Goal: Transaction & Acquisition: Purchase product/service

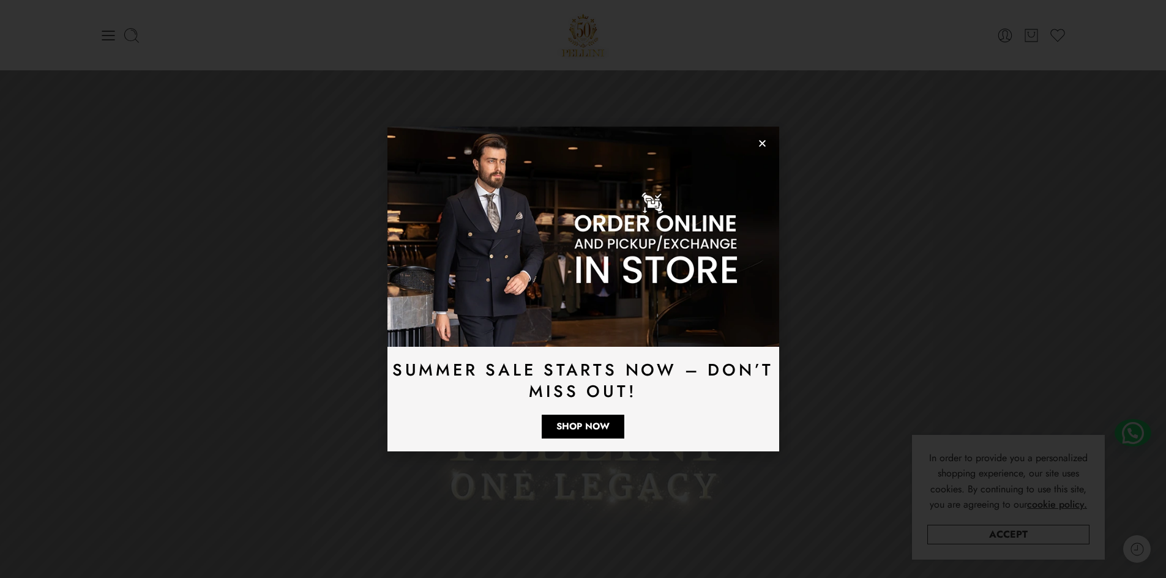
click at [763, 145] on icon "Close" at bounding box center [762, 143] width 9 height 9
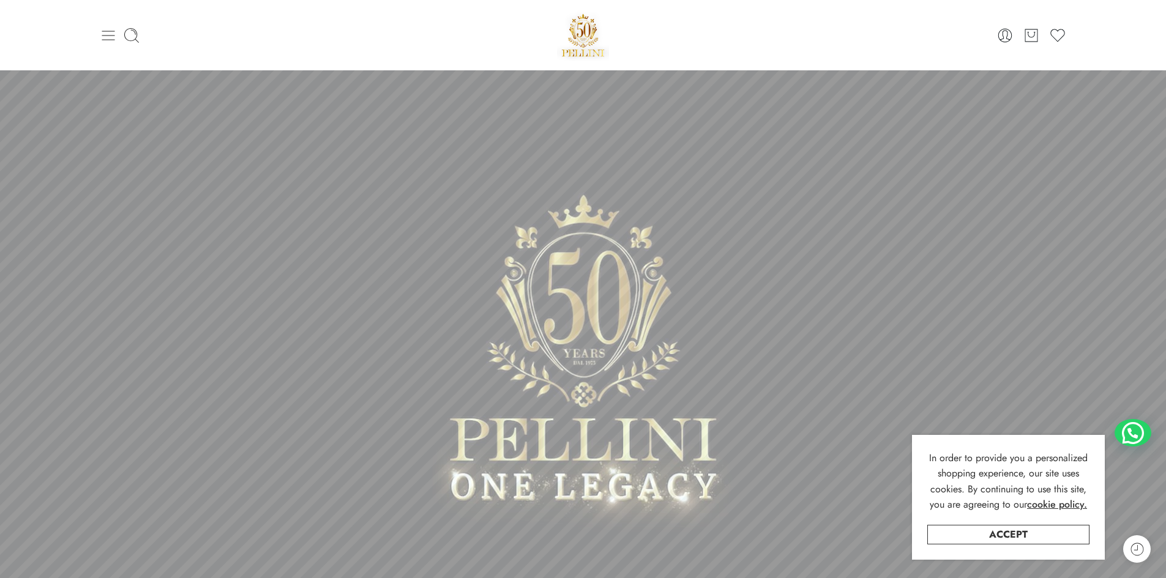
click at [108, 28] on icon at bounding box center [108, 35] width 17 height 17
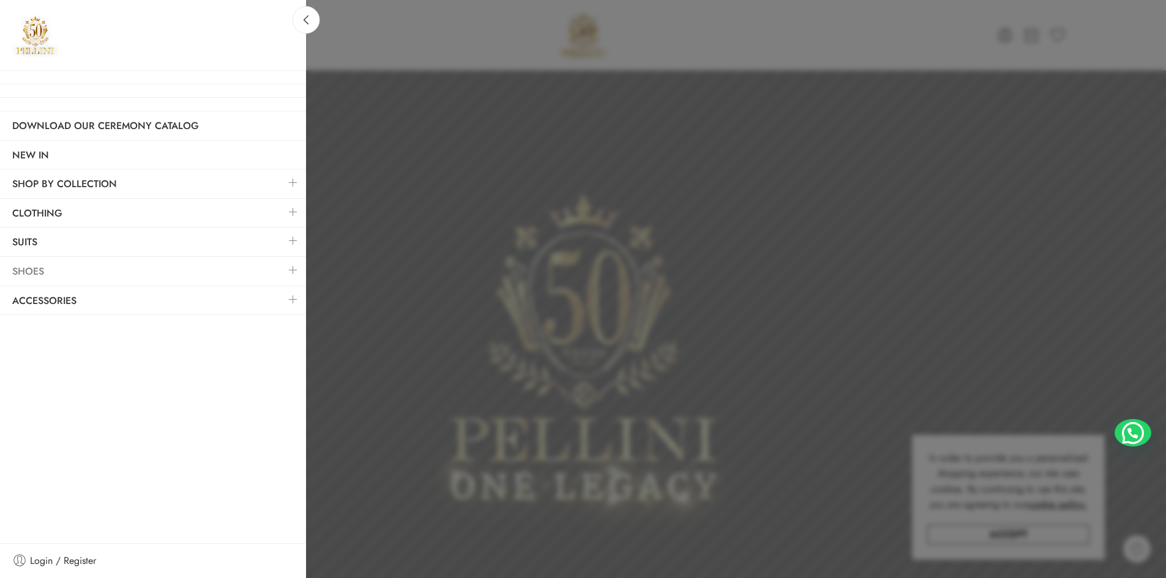
click at [33, 271] on link "Shoes" at bounding box center [153, 272] width 306 height 28
click at [37, 237] on link "Suits" at bounding box center [153, 242] width 306 height 28
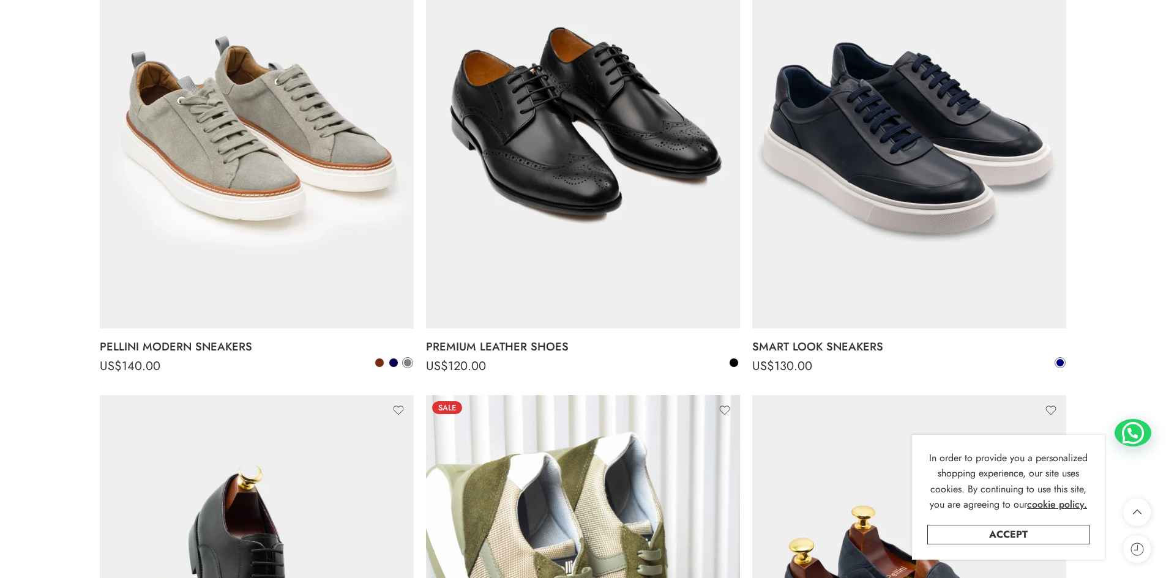
scroll to position [2754, 0]
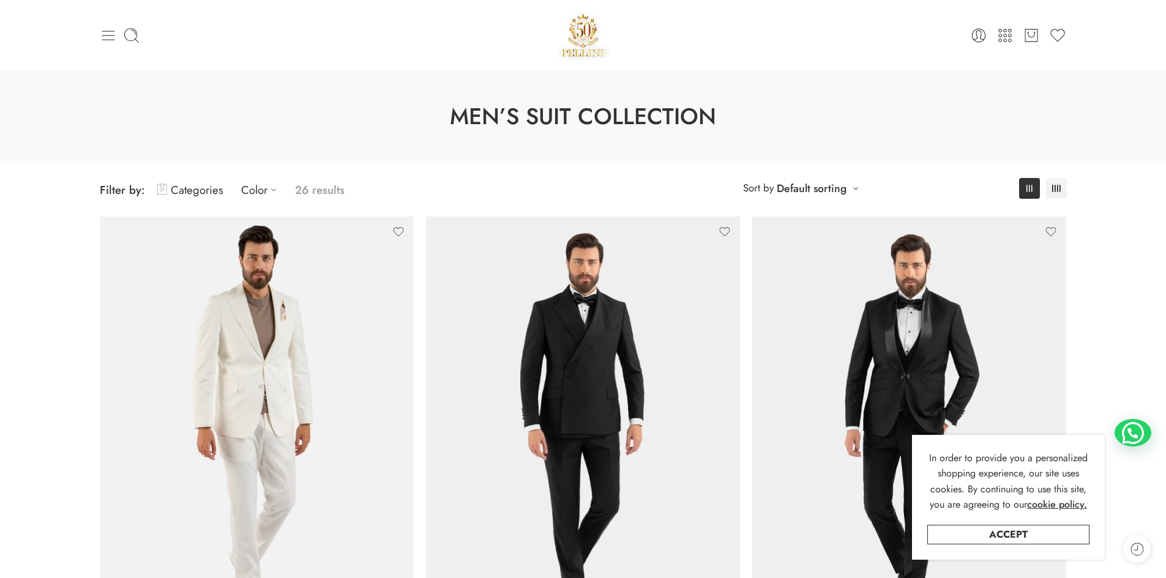
click at [102, 39] on icon at bounding box center [108, 36] width 13 height 10
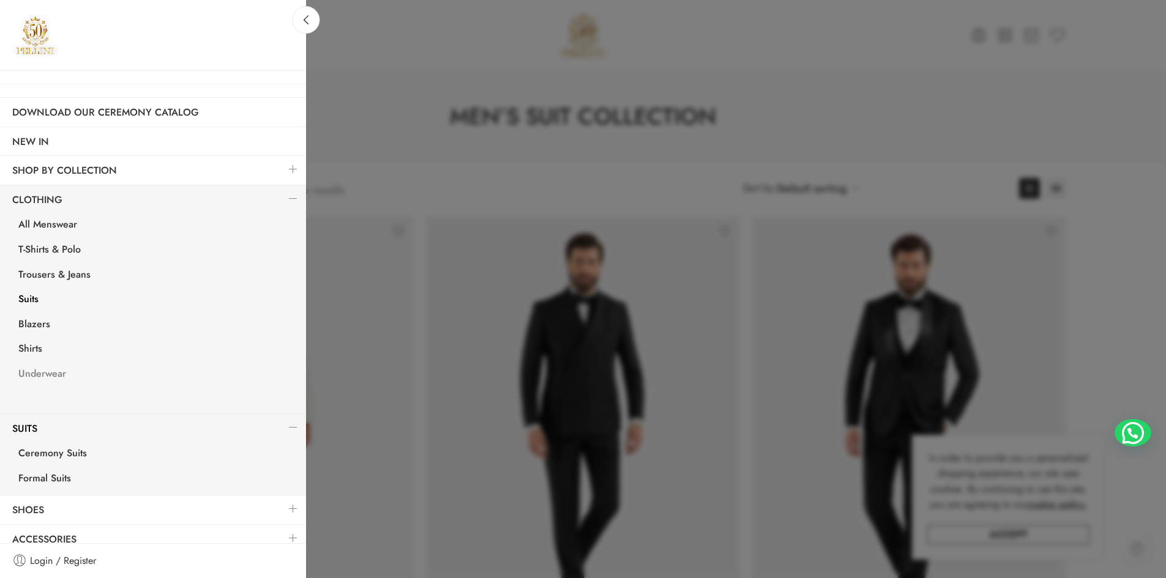
scroll to position [24, 0]
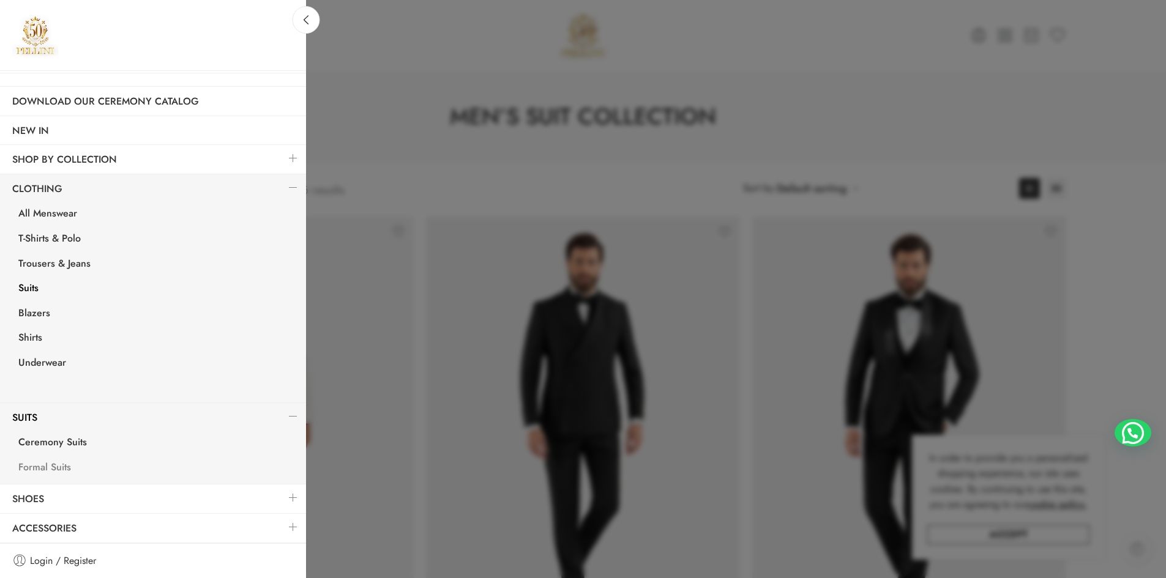
click at [54, 472] on link "Formal Suits" at bounding box center [156, 469] width 300 height 25
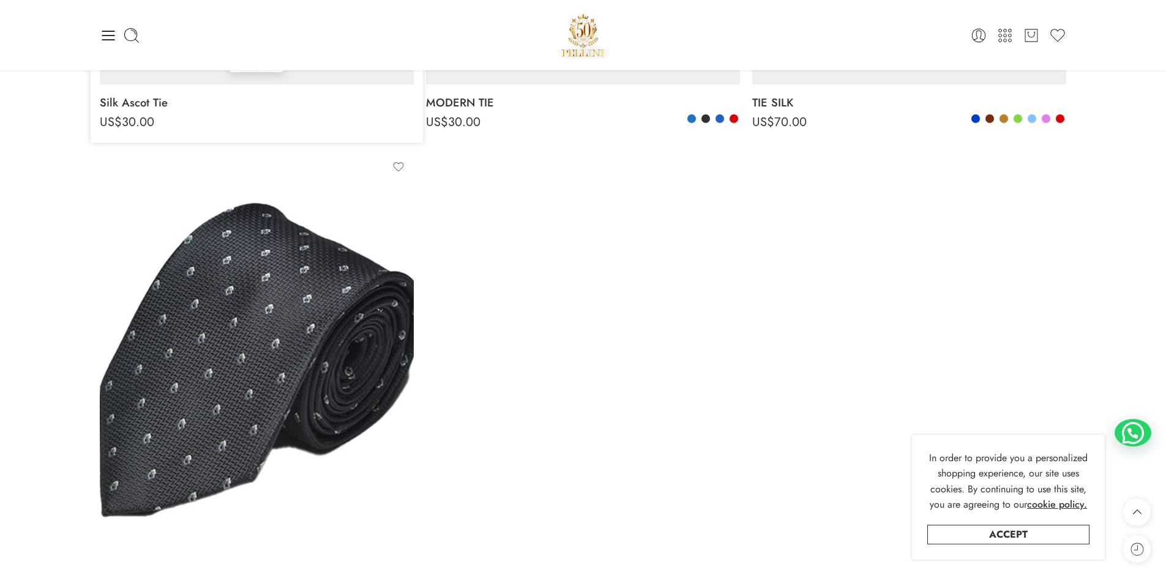
scroll to position [367, 0]
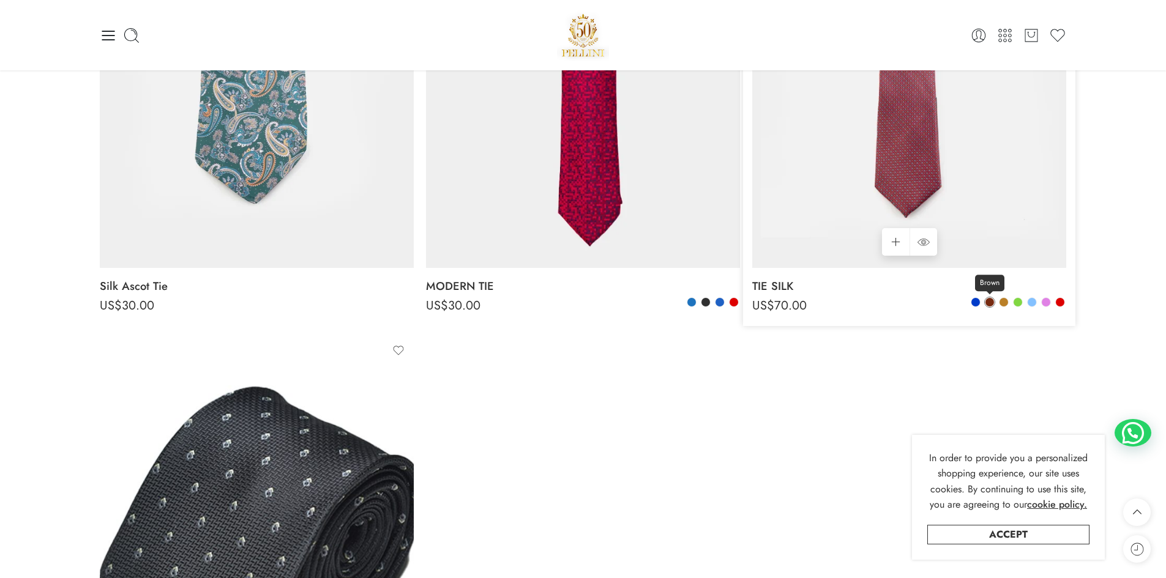
click at [988, 300] on span at bounding box center [989, 302] width 9 height 9
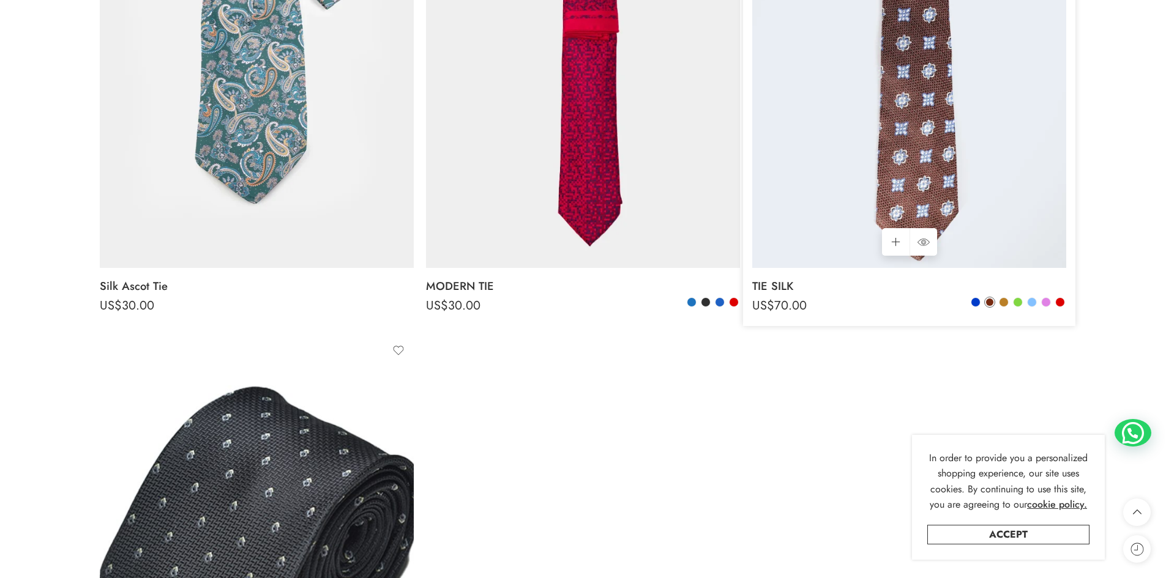
click at [1011, 305] on div "Blue Gitane Brown Camel" at bounding box center [1017, 304] width 95 height 14
click at [1004, 303] on span at bounding box center [1003, 302] width 9 height 9
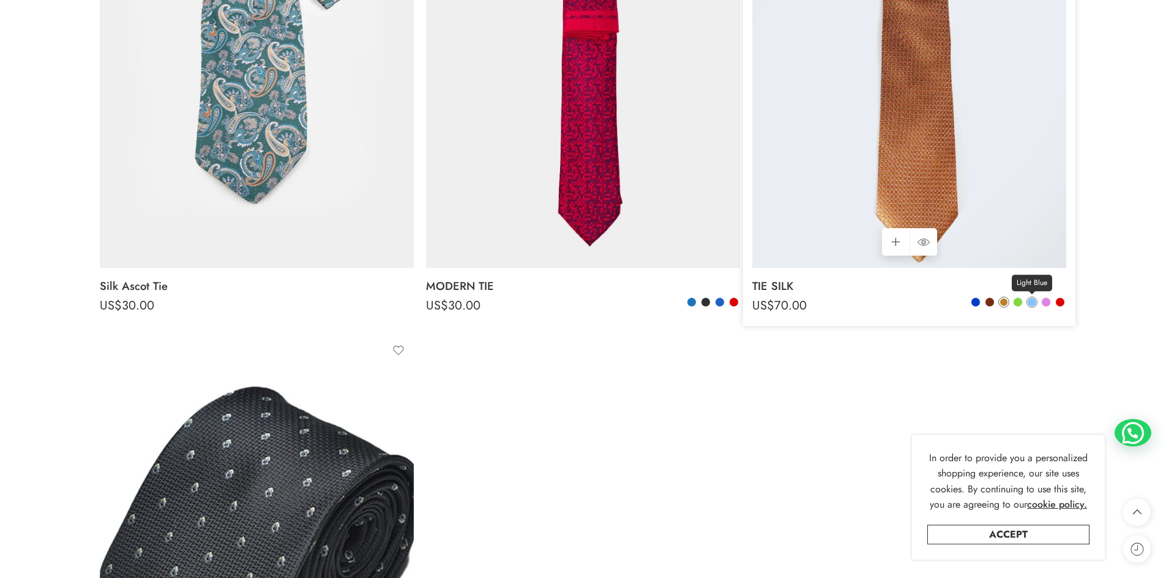
click at [1033, 301] on span at bounding box center [1032, 302] width 9 height 9
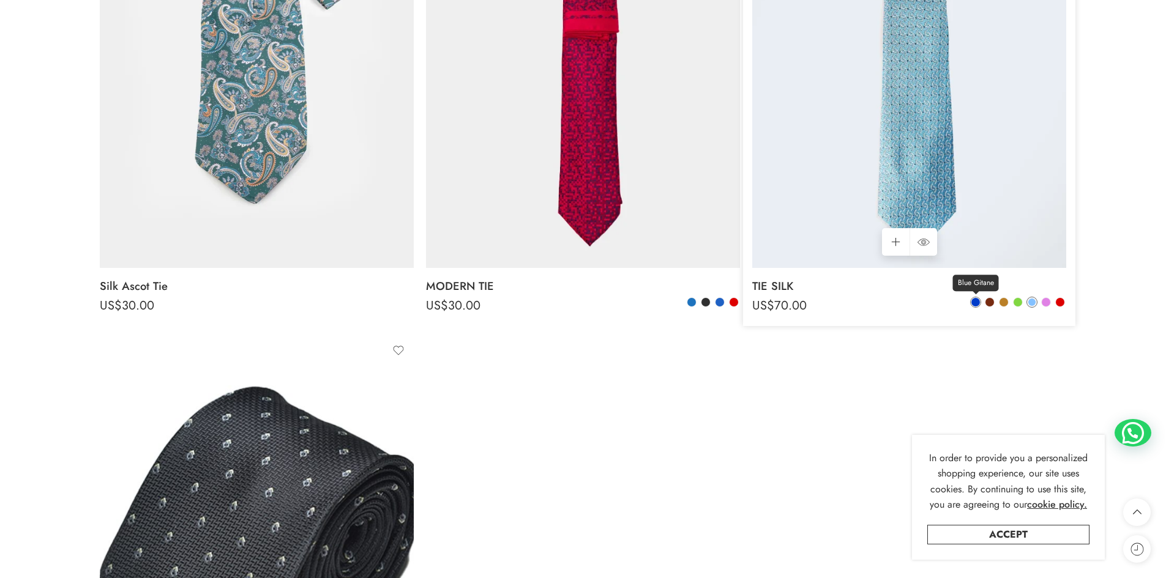
click at [980, 304] on link "Blue Gitane" at bounding box center [975, 302] width 11 height 11
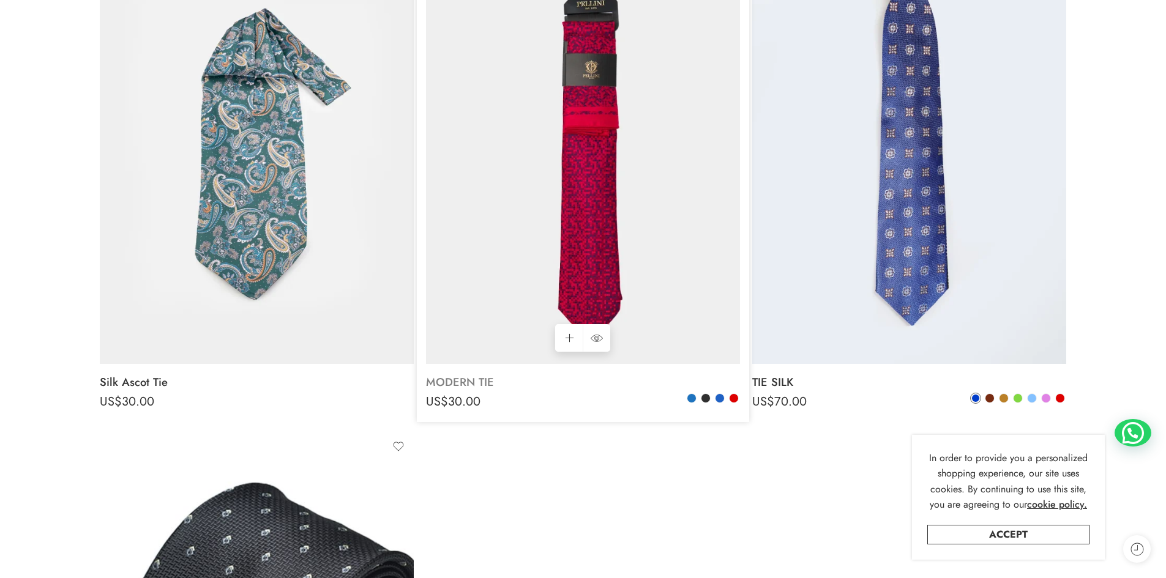
scroll to position [272, 0]
click at [694, 392] on link "Blue" at bounding box center [691, 397] width 11 height 11
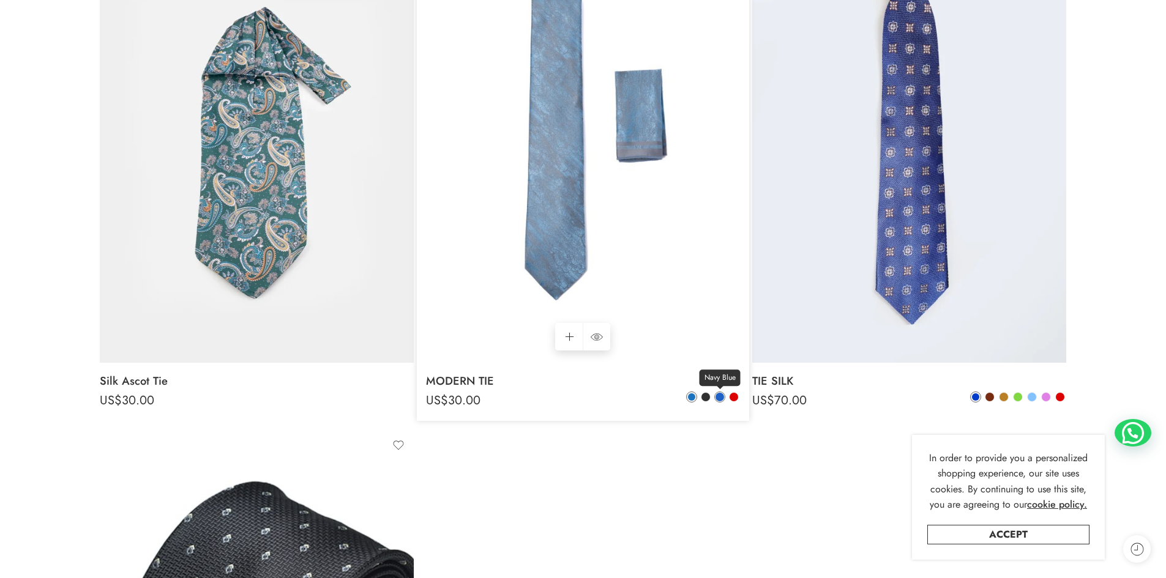
click at [719, 399] on span at bounding box center [719, 397] width 9 height 9
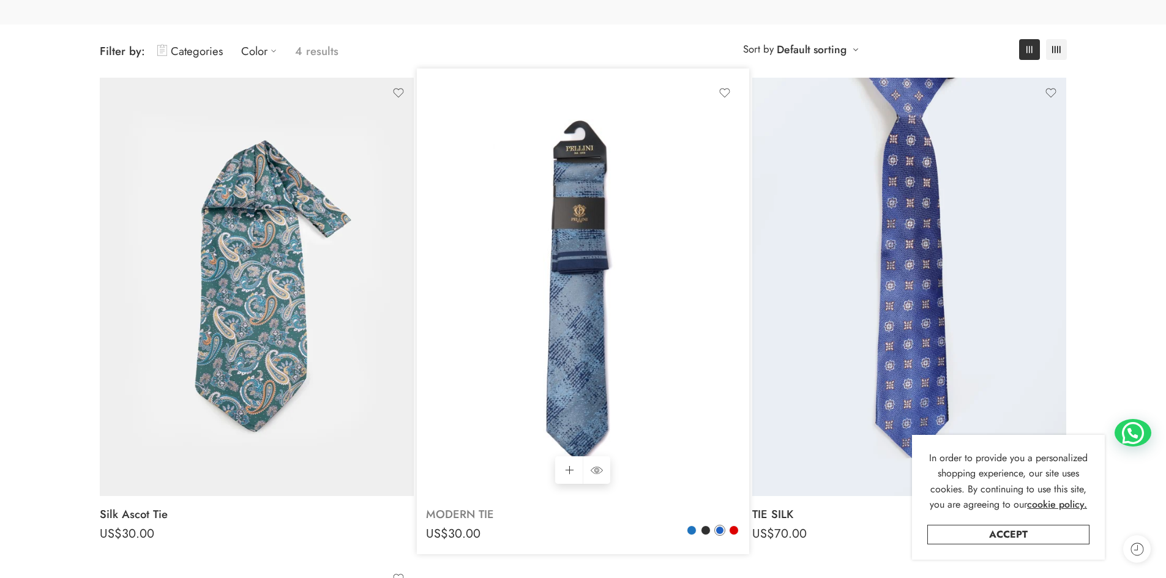
scroll to position [0, 0]
